Goal: Find specific page/section: Find specific page/section

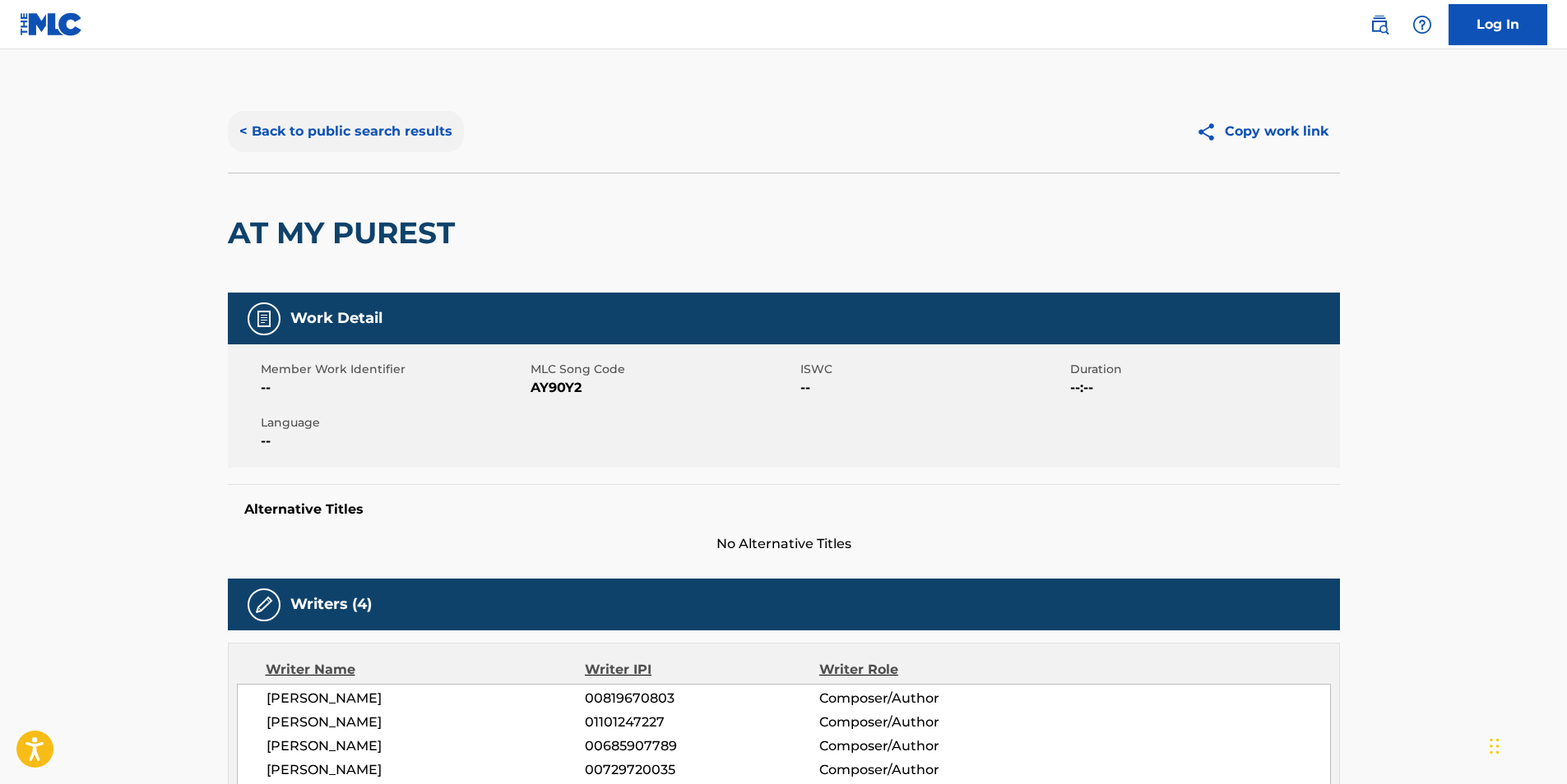
click at [383, 126] on button "< Back to public search results" at bounding box center [346, 132] width 236 height 41
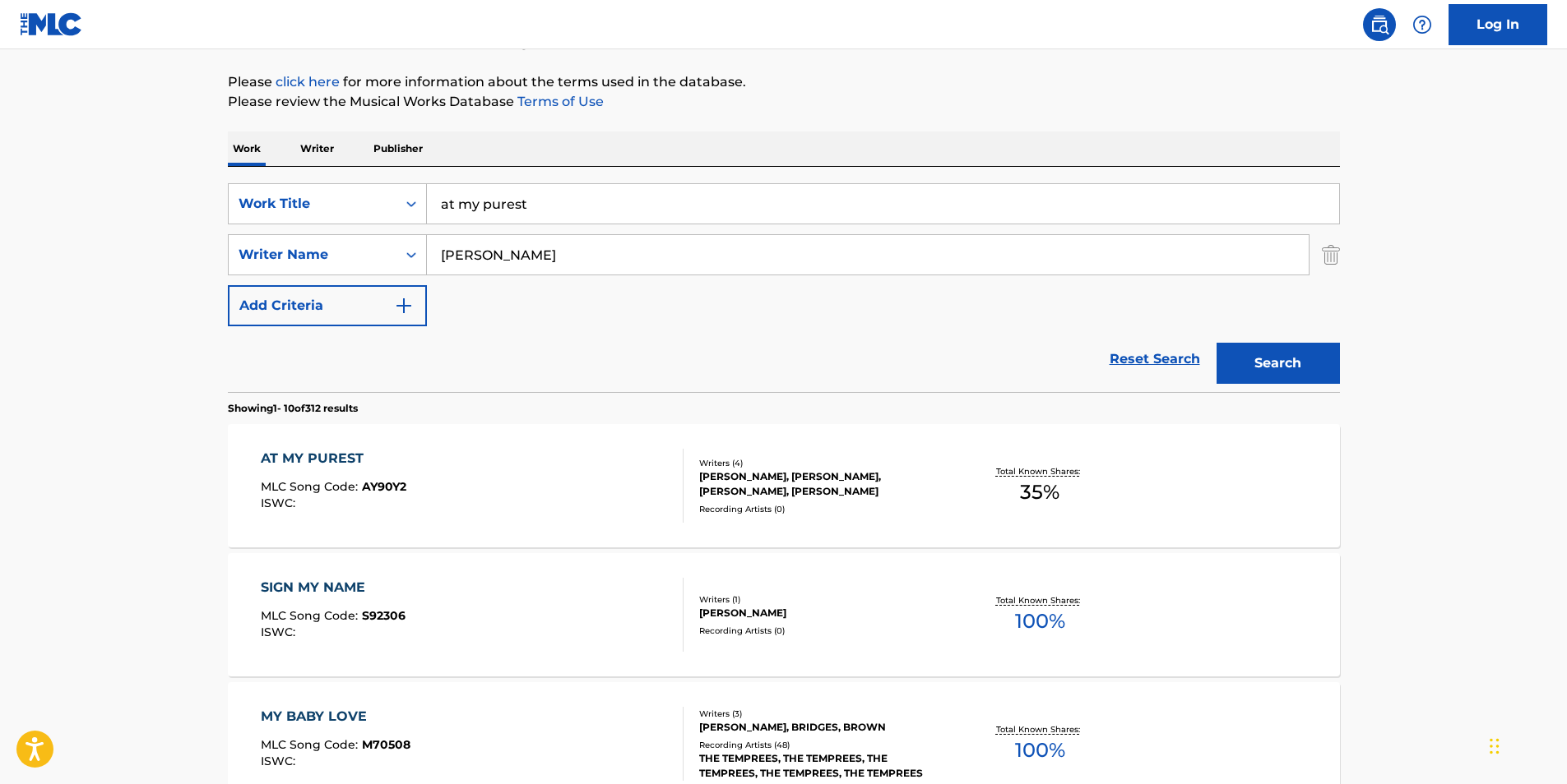
scroll to position [176, 0]
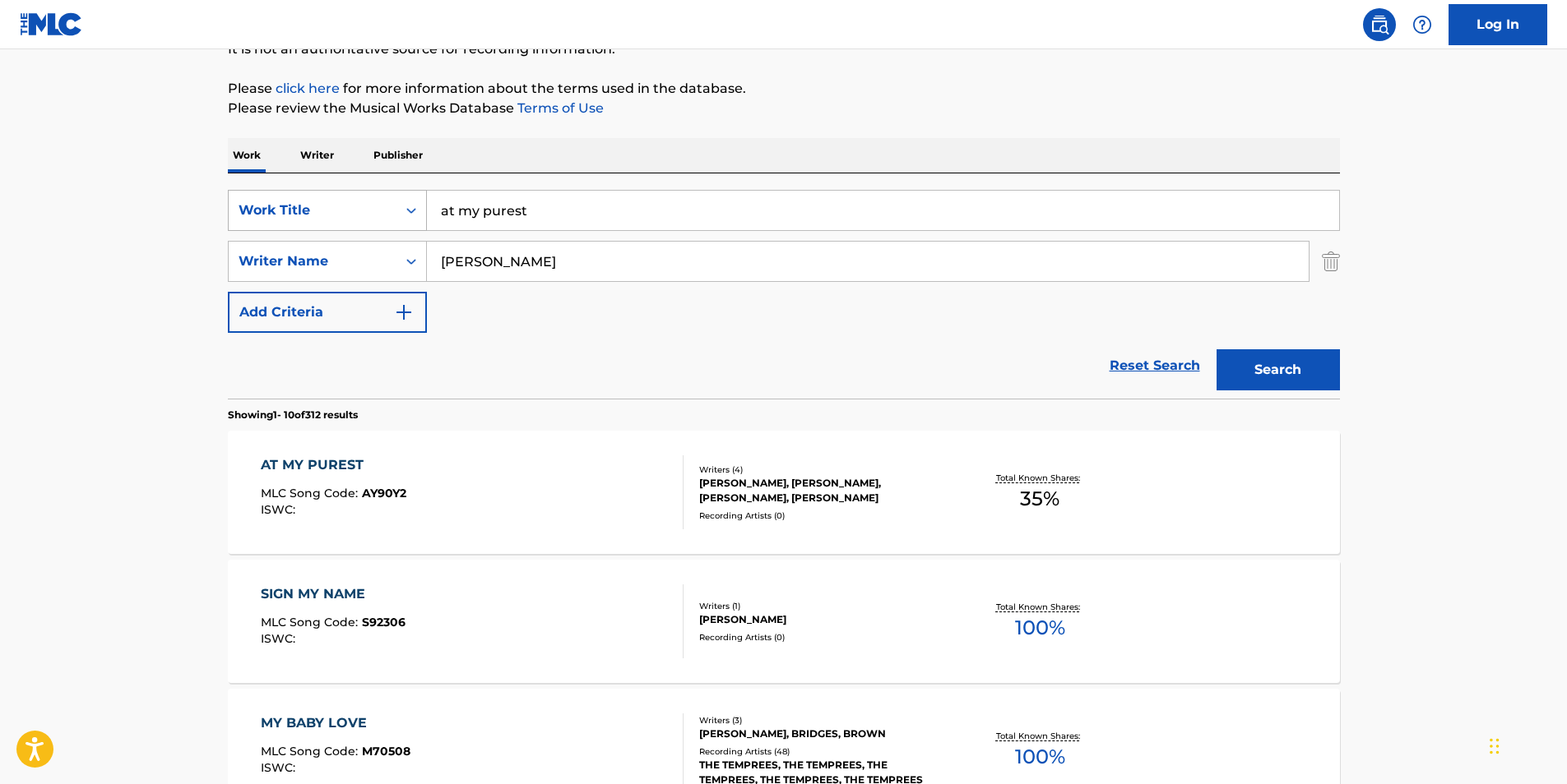
drag, startPoint x: 536, startPoint y: 199, endPoint x: 421, endPoint y: 204, distance: 115.1
click at [421, 204] on div "SearchWithCriteria6487a663-0eee-40c1-a516-0ad1a0893ba7 Work Title at my purest" at bounding box center [784, 211] width 1112 height 41
paste input "Intimidated"
type input "Intimidated"
drag, startPoint x: 525, startPoint y: 259, endPoint x: 372, endPoint y: 249, distance: 153.3
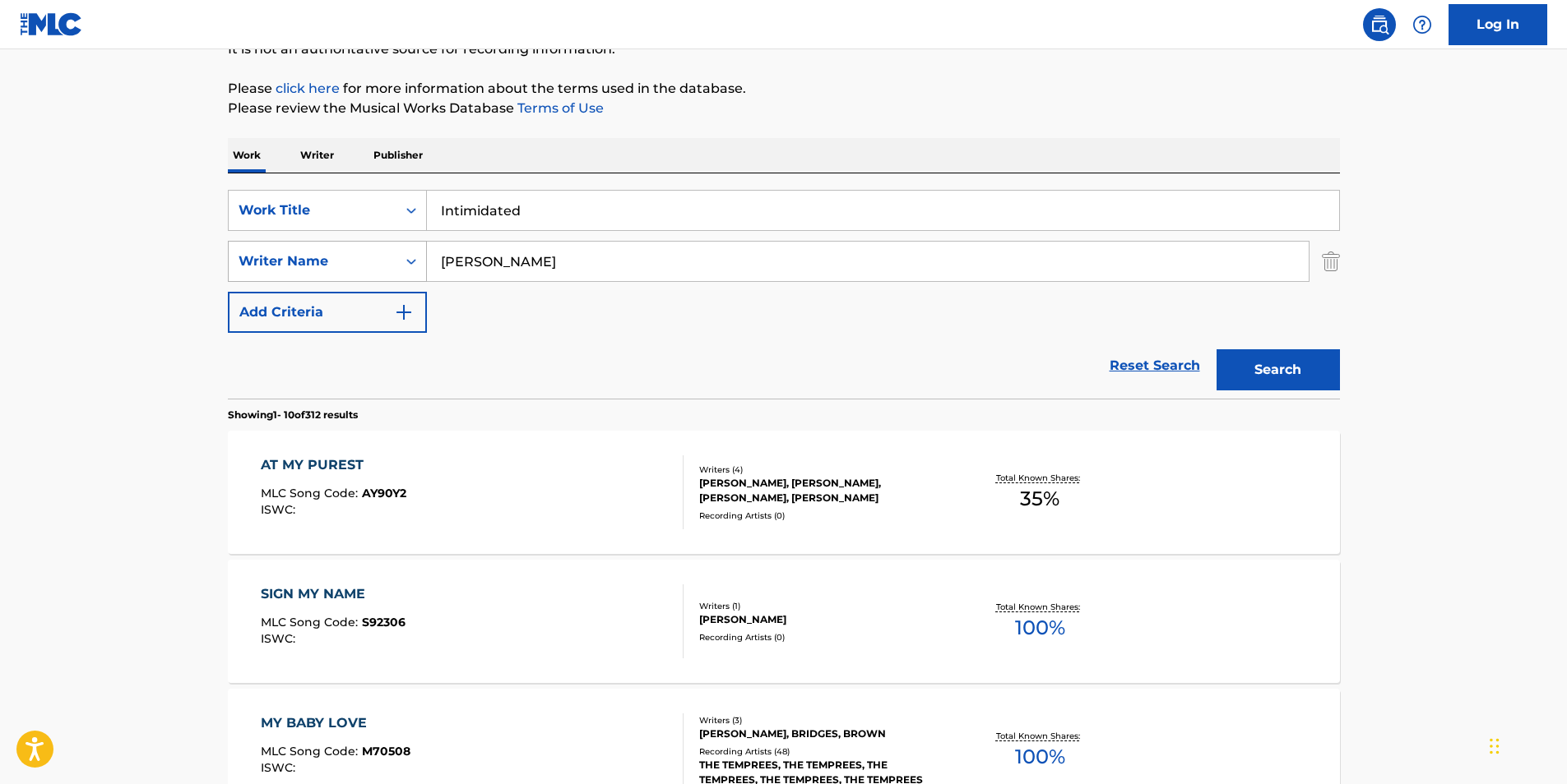
click at [372, 249] on div "SearchWithCriteria4a8a5f46-c160-4753-bff9-fb5b220170e9 Writer Name [PERSON_NAME]" at bounding box center [784, 262] width 1112 height 41
paste input "[PERSON_NAME]"
type input "[PERSON_NAME]"
click at [1266, 353] on button "Search" at bounding box center [1278, 369] width 123 height 41
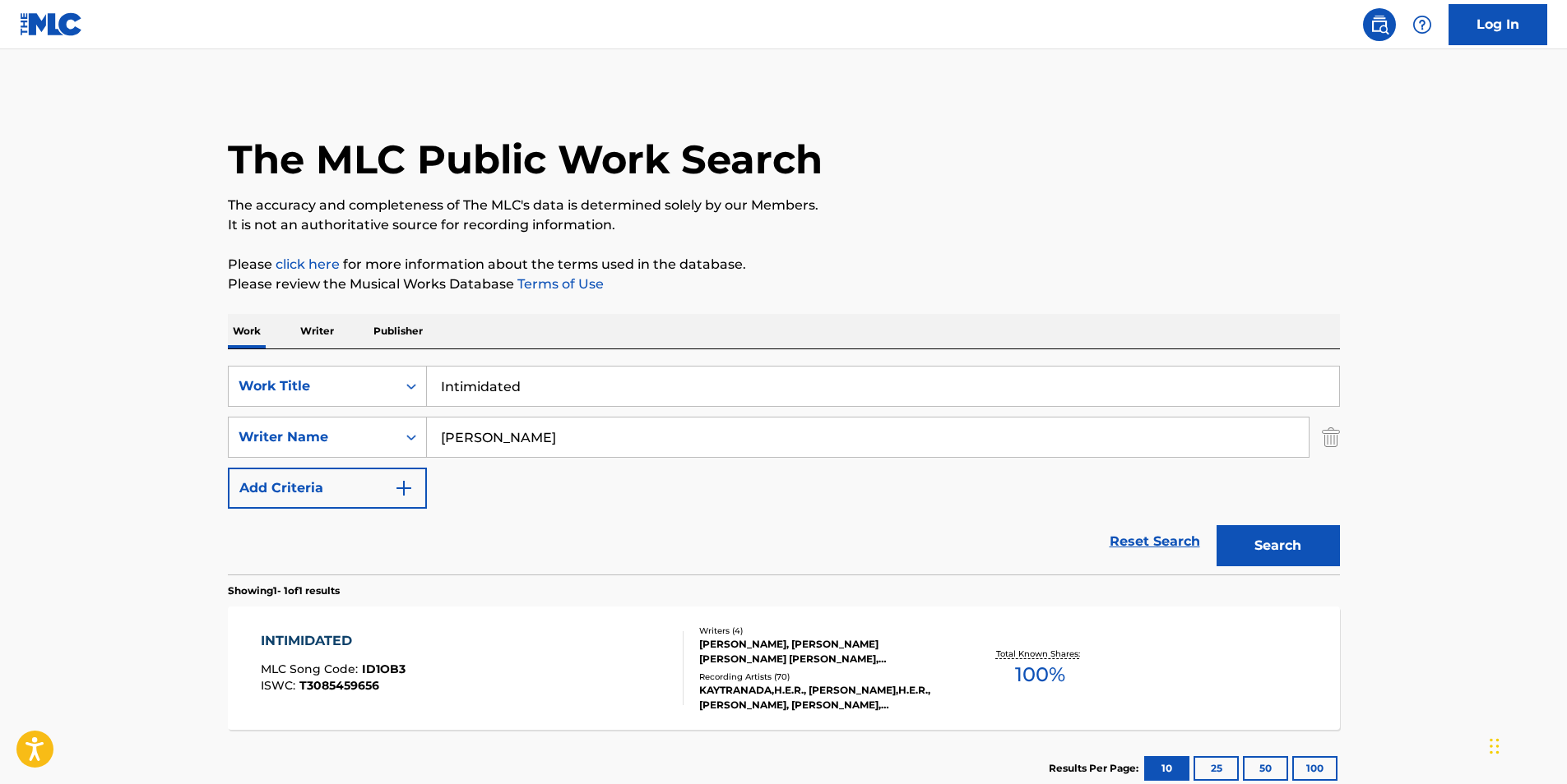
click at [617, 613] on div "INTIMIDATED MLC Song Code : ID1OB3 ISWC : T3085459656 Writers ( 4 ) [PERSON_NAM…" at bounding box center [784, 668] width 1112 height 123
